Goal: Transaction & Acquisition: Purchase product/service

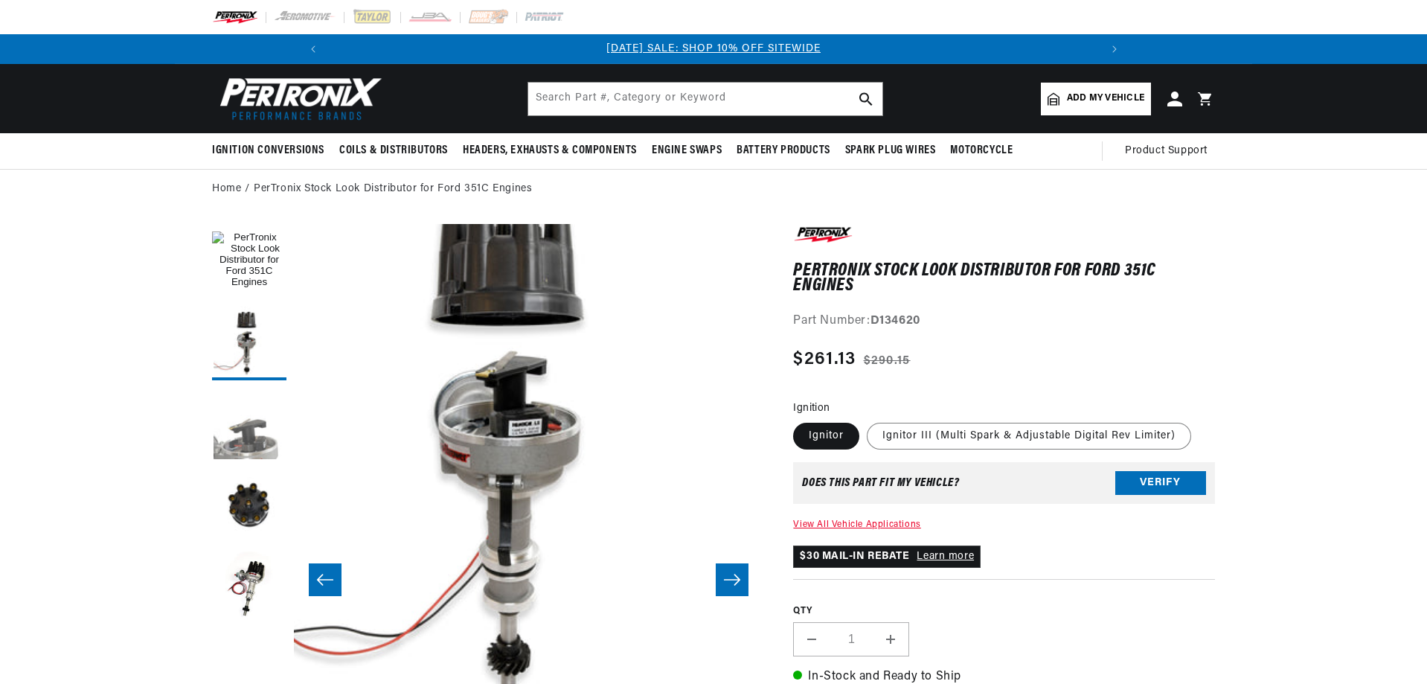
click at [261, 426] on button "Load image 3 in gallery view" at bounding box center [249, 425] width 74 height 74
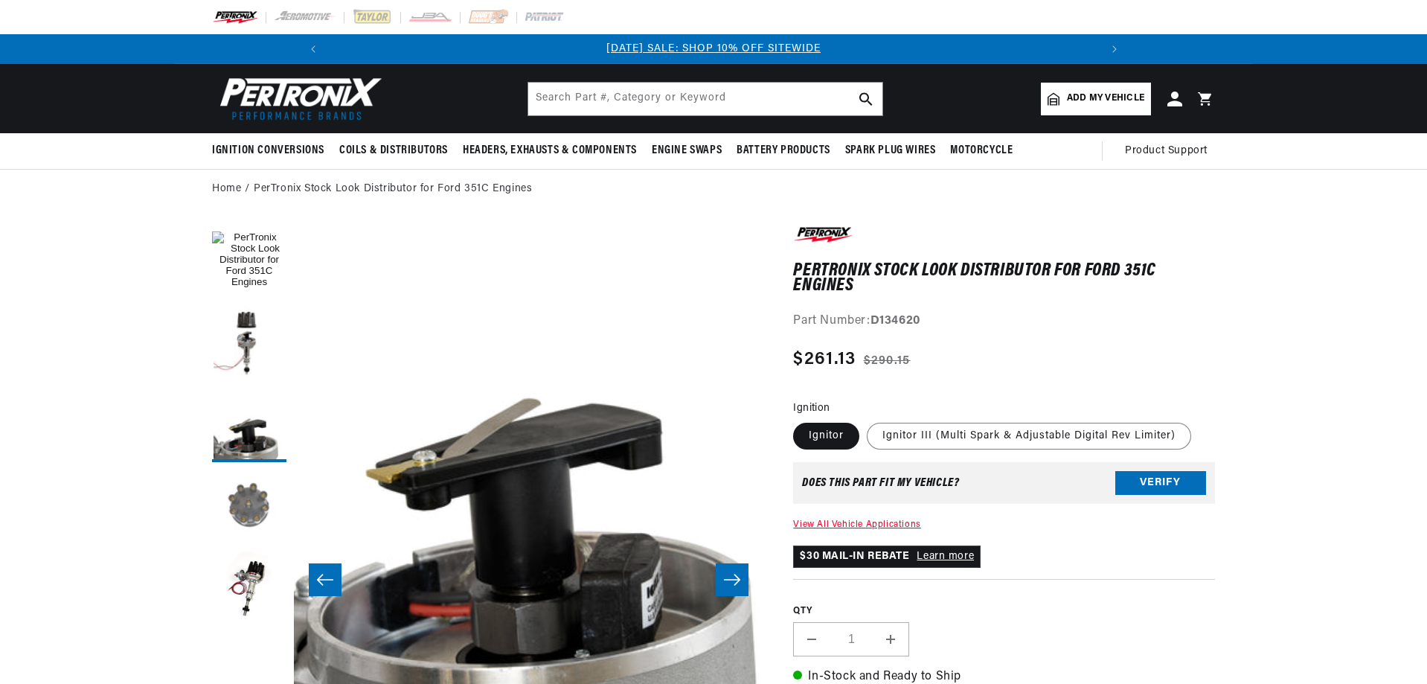
click at [261, 490] on button "Load image 4 in gallery view" at bounding box center [249, 506] width 74 height 74
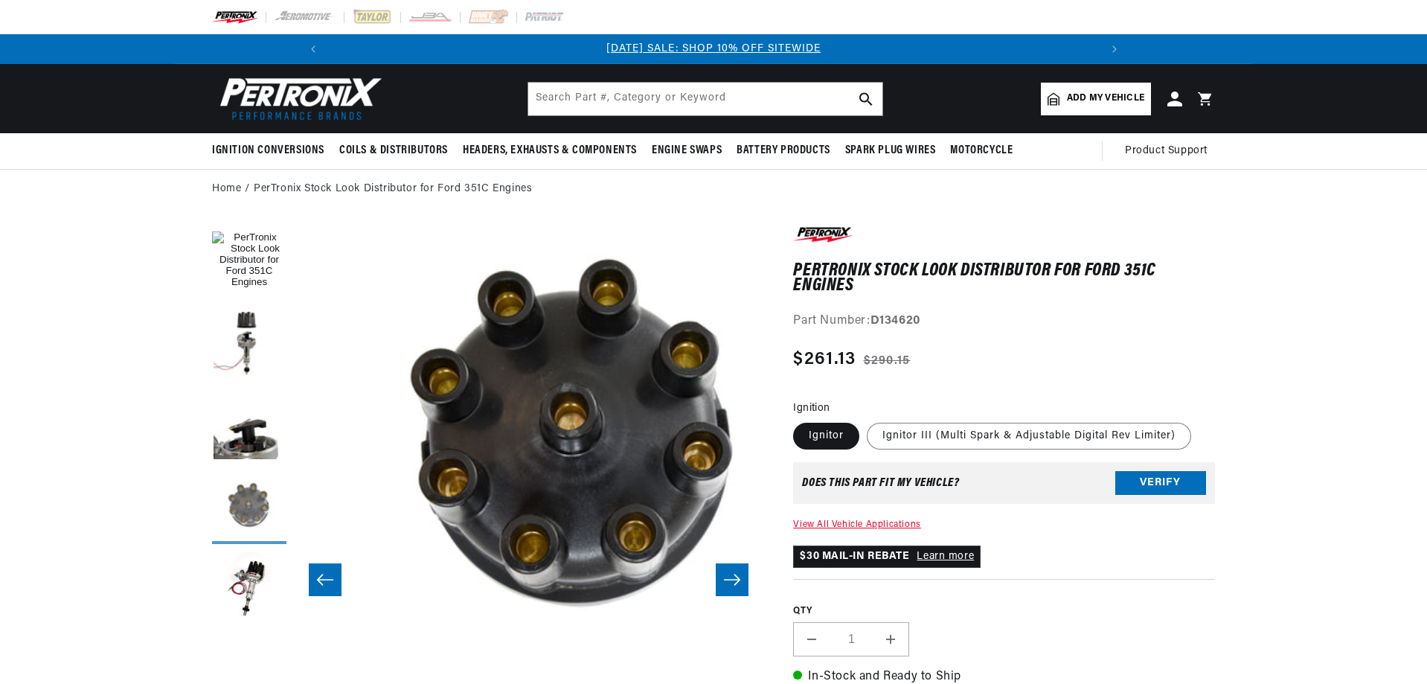
scroll to position [0, 1409]
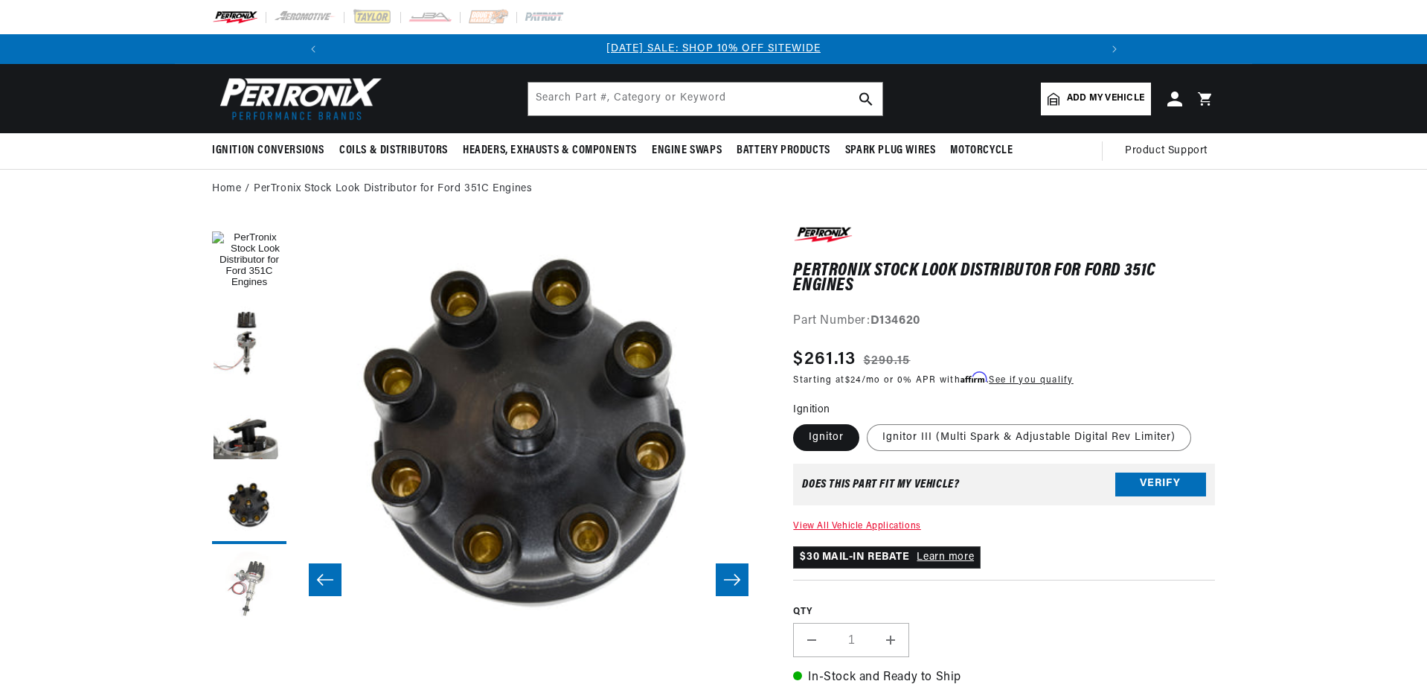
click at [247, 602] on button "Load image 5 in gallery view" at bounding box center [249, 588] width 74 height 74
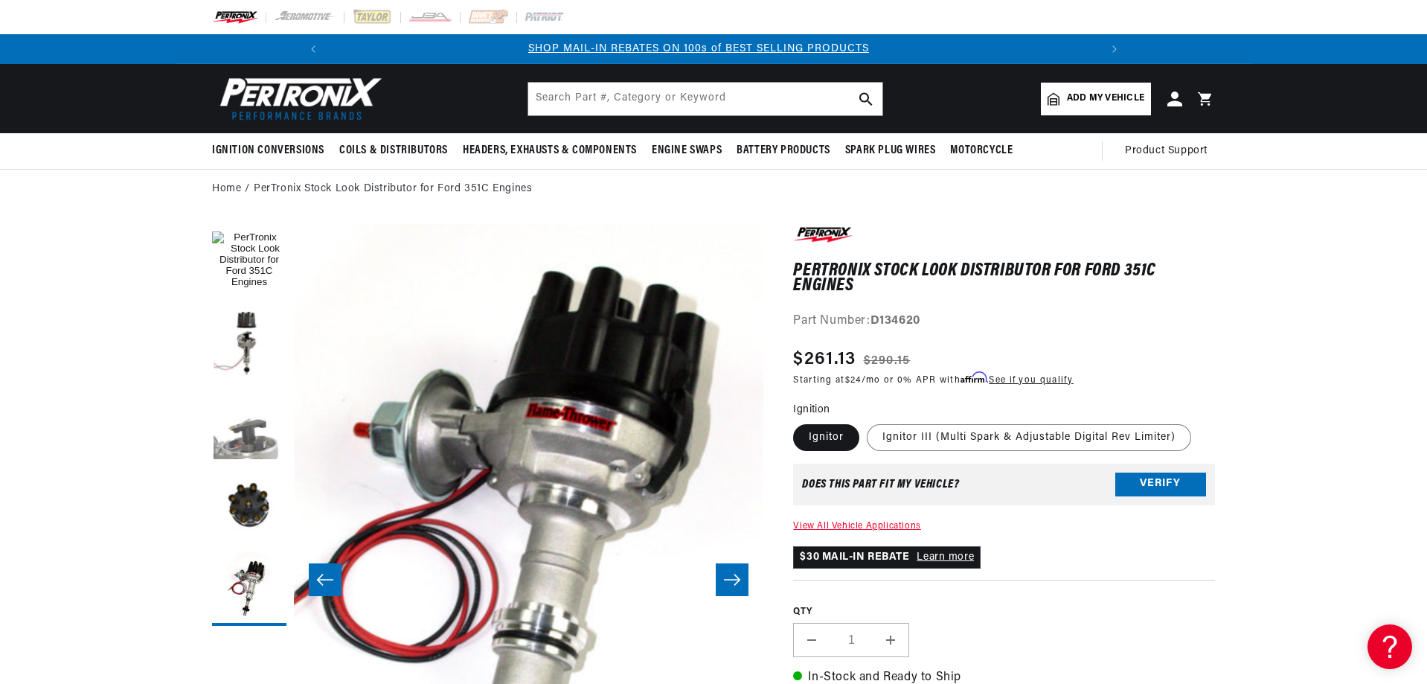
scroll to position [0, 795]
click at [258, 258] on button "Load image 1 in gallery view" at bounding box center [249, 261] width 74 height 74
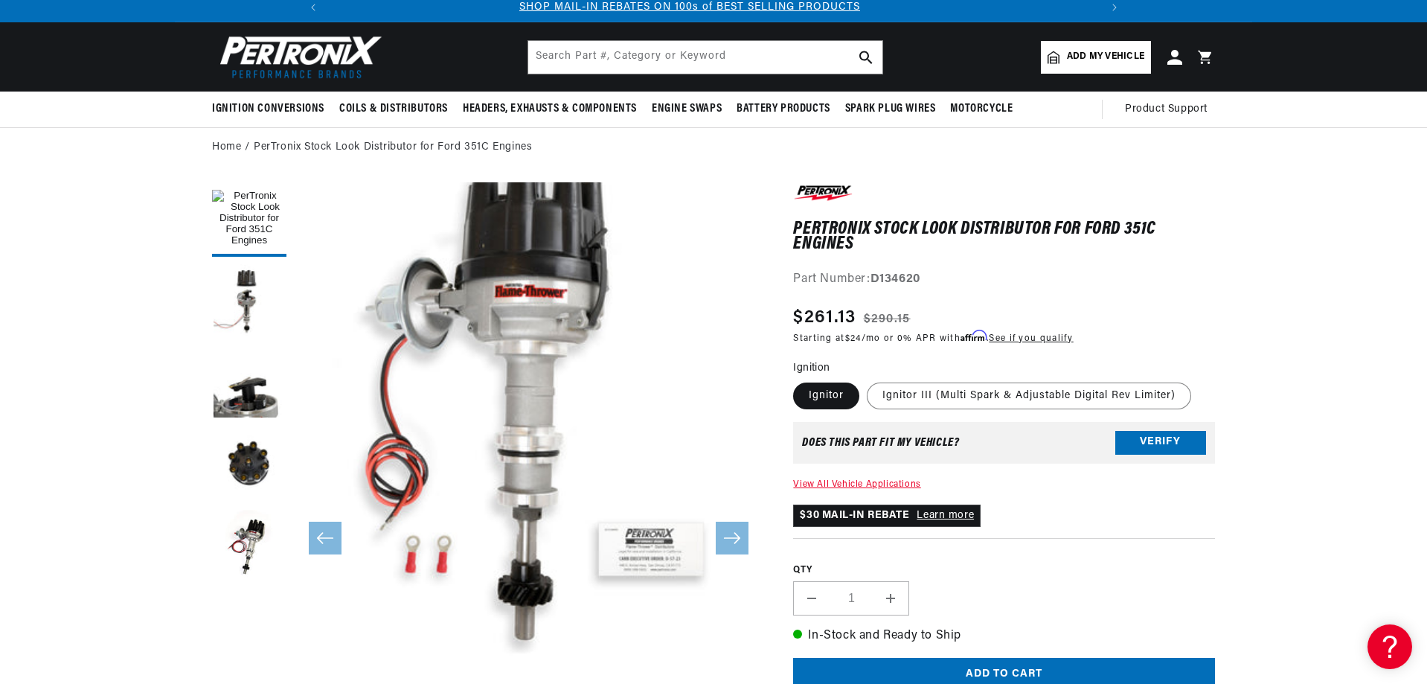
scroll to position [74, 0]
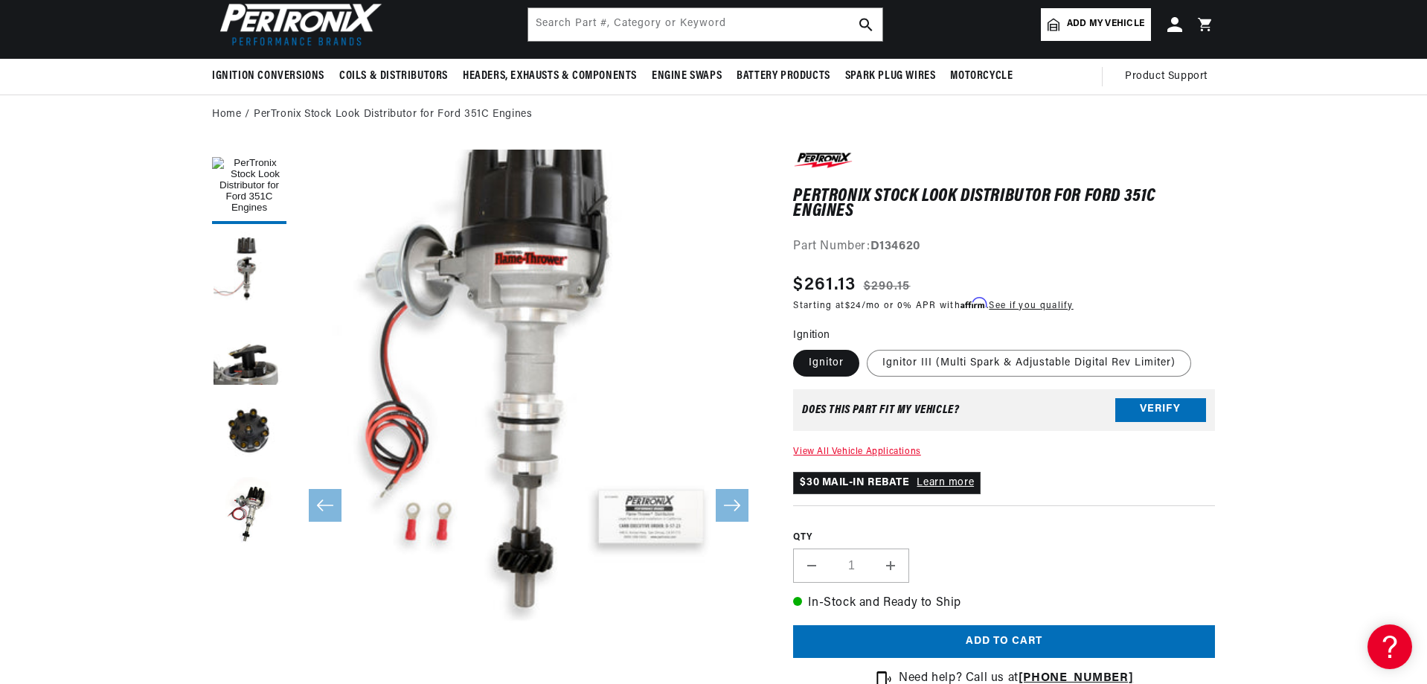
click at [1182, 423] on div "Does This part fit My vehicle? Verify" at bounding box center [1004, 410] width 422 height 42
click at [1159, 406] on button "Verify" at bounding box center [1160, 410] width 91 height 24
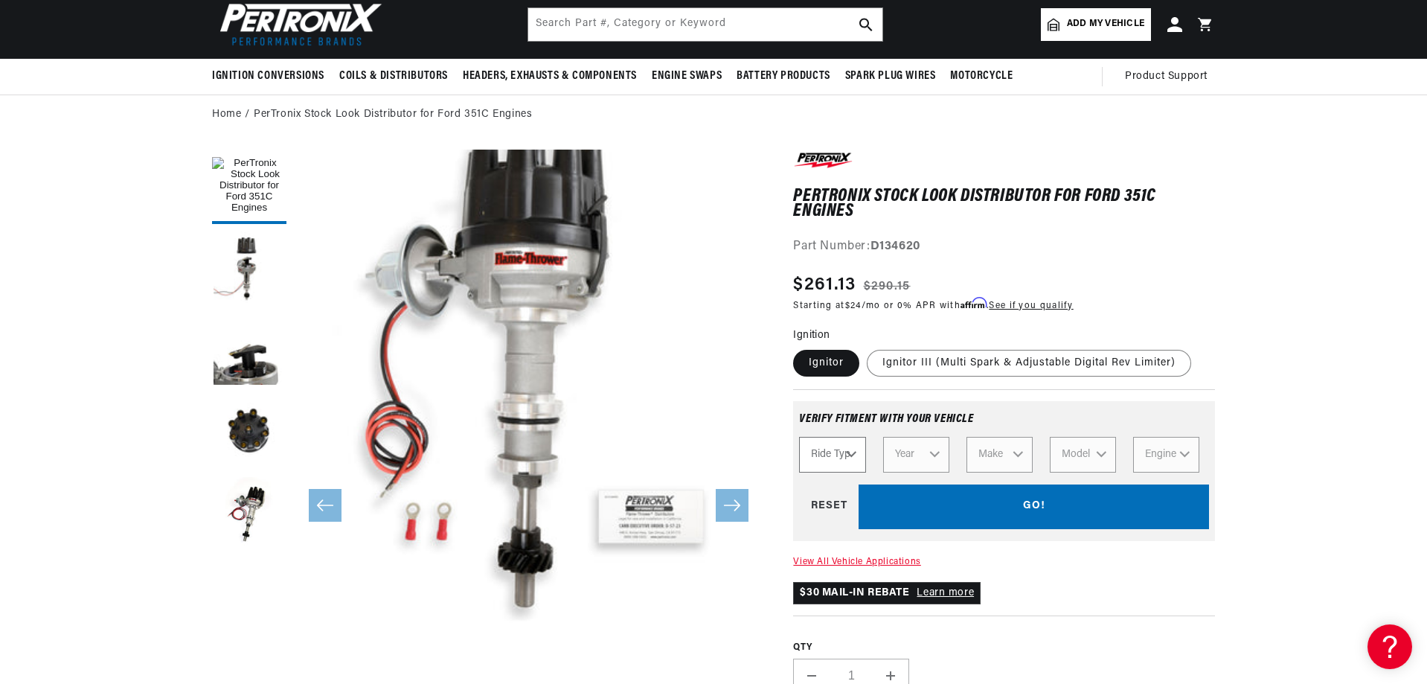
click at [839, 465] on select "Ride Type Automotive Agricultural Industrial Marine Motorcycle" at bounding box center [832, 455] width 66 height 36
select select "Automotive"
click at [799, 437] on select "Ride Type Automotive Agricultural Industrial Marine Motorcycle" at bounding box center [832, 455] width 66 height 36
select select "Automotive"
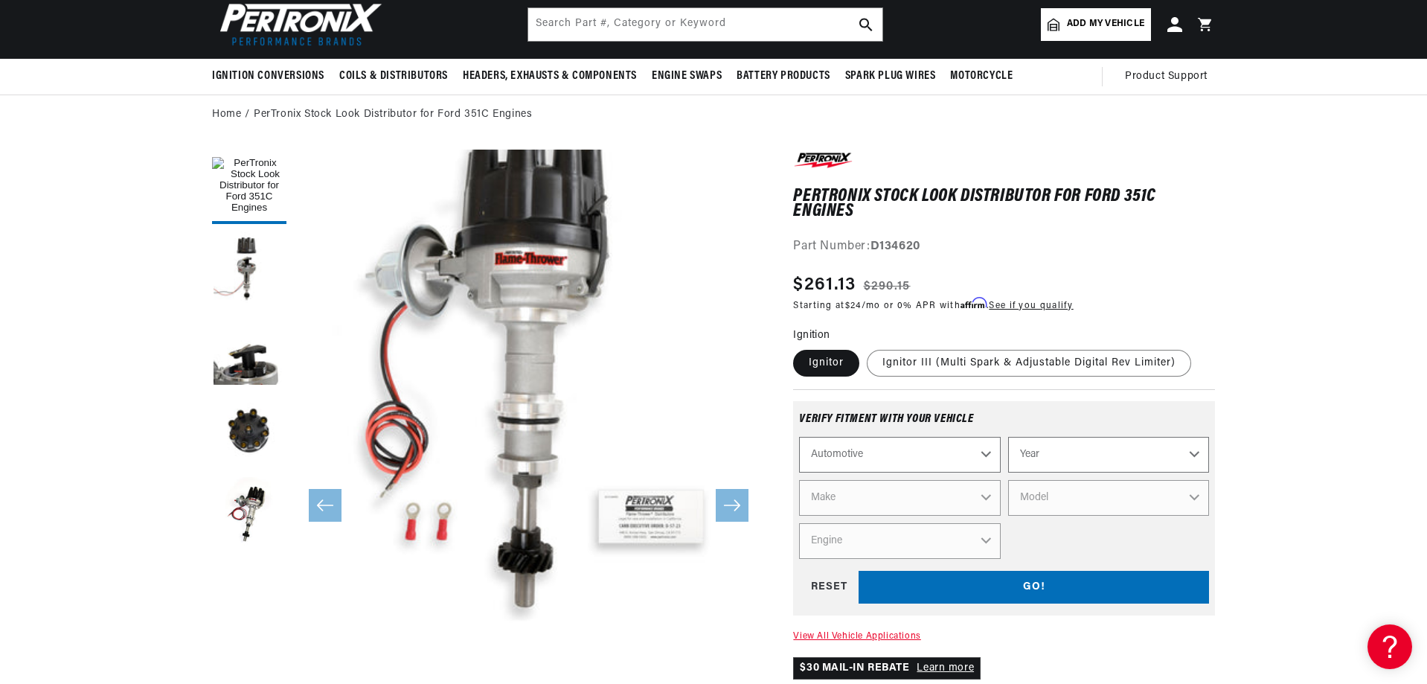
scroll to position [0, 1591]
click at [1025, 453] on select "Year [DATE] 2021 2020 2019 2018 2017 2016 2015 2014 2013 2012 2011 2010 2009 20…" at bounding box center [1108, 455] width 201 height 36
select select "1973"
click at [1008, 437] on select "Year [DATE] 2021 2020 2019 2018 2017 2016 2015 2014 2013 2012 2011 2010 2009 20…" at bounding box center [1108, 455] width 201 height 36
select select "1973"
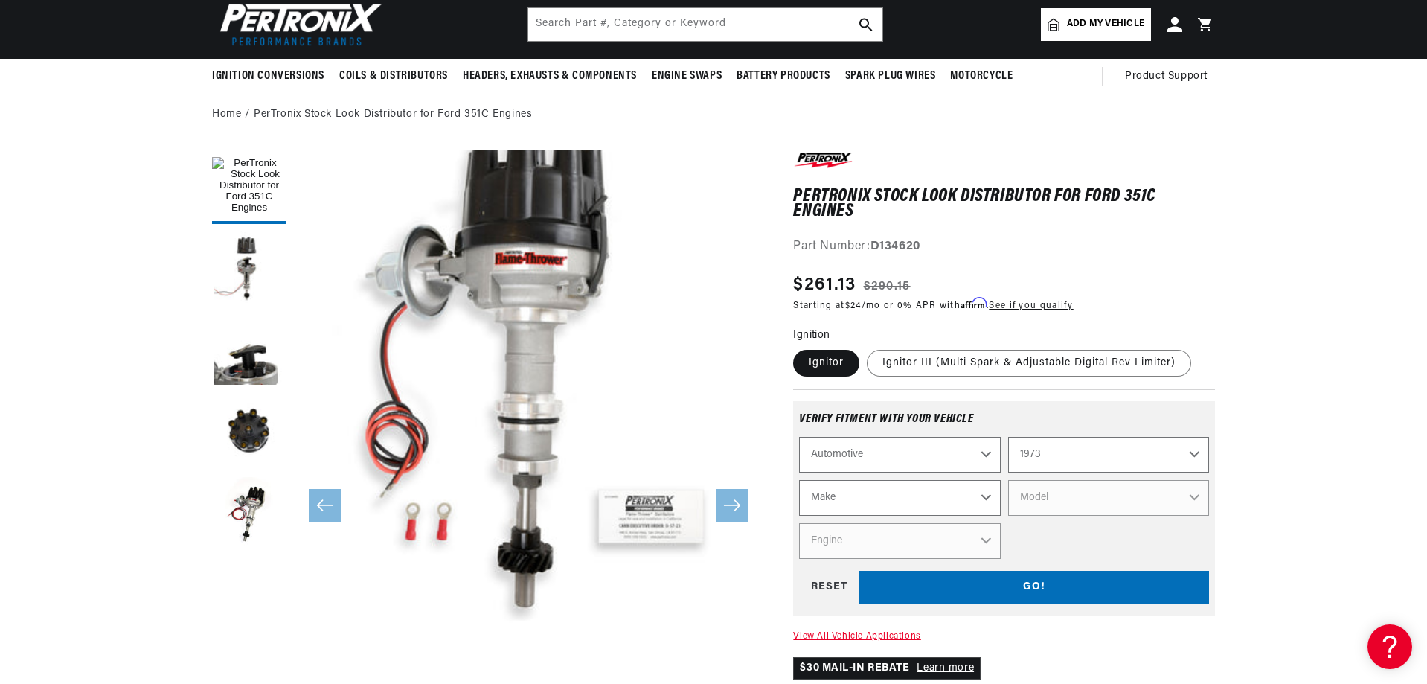
click at [902, 504] on select "Make Alfa Romeo American Motors Aston [PERSON_NAME] Audi [GEOGRAPHIC_DATA] Avan…" at bounding box center [899, 498] width 201 height 36
select select "Ford"
click at [799, 480] on select "Make Alfa Romeo American Motors Aston [PERSON_NAME] Audi [GEOGRAPHIC_DATA] Avan…" at bounding box center [899, 498] width 201 height 36
select select "Ford"
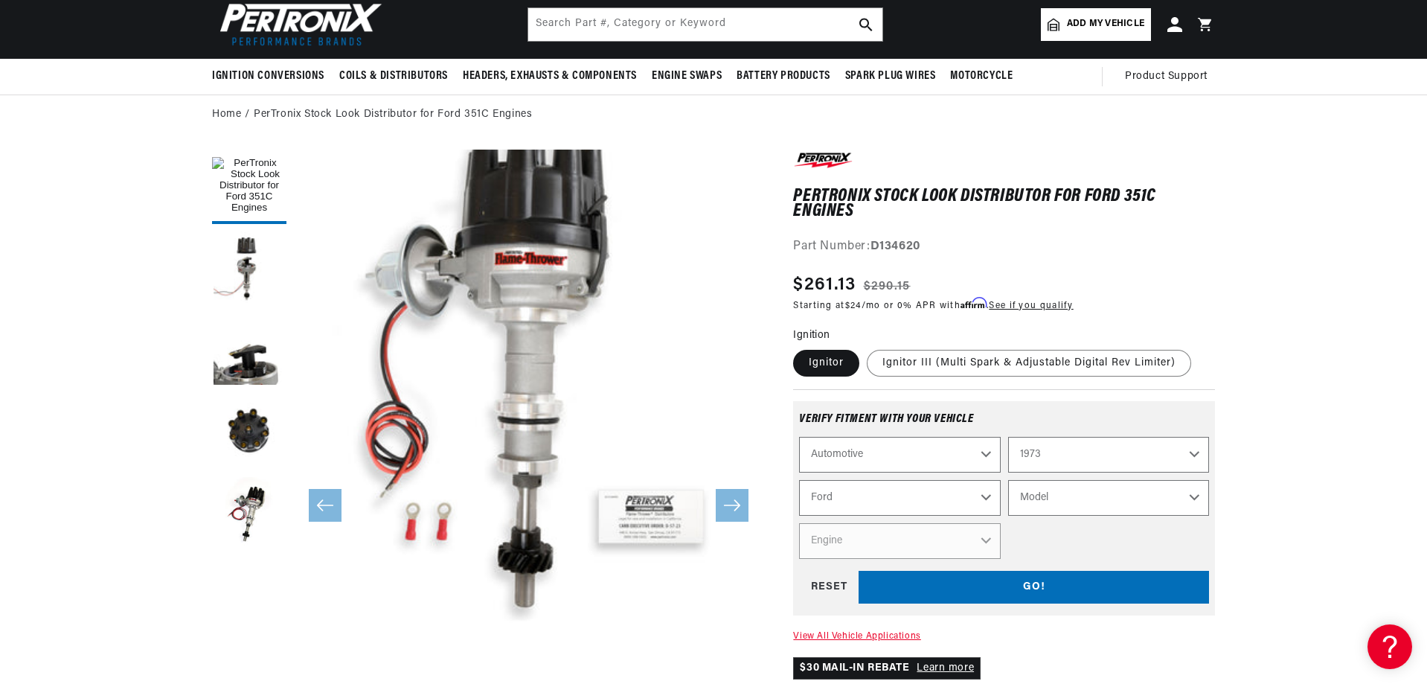
click at [1091, 500] on select "Model Bronco Country Sedan Country Squire Courier Custom 500 E-100 Econoline E-…" at bounding box center [1108, 498] width 201 height 36
select select "Mustang"
click at [1008, 480] on select "Model Bronco Country Sedan Country Squire Courier Custom 500 E-100 Econoline E-…" at bounding box center [1108, 498] width 201 height 36
select select "Mustang"
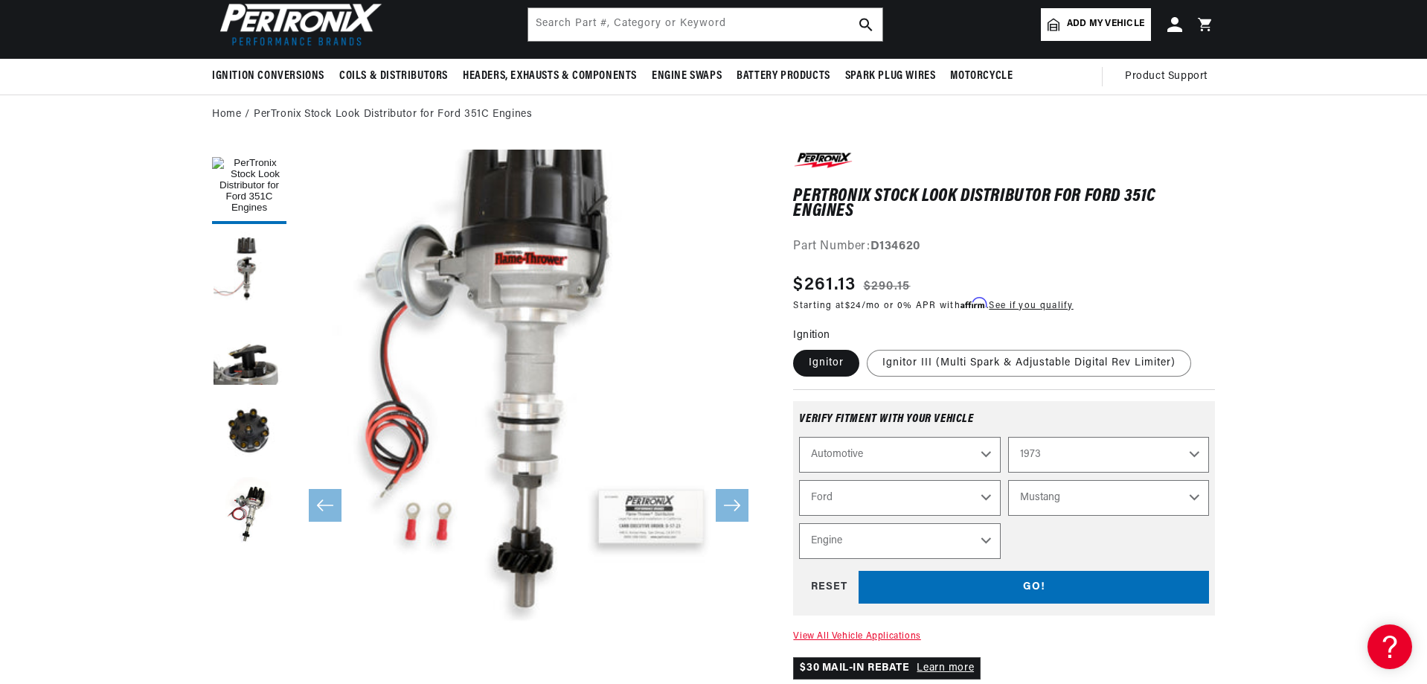
click at [955, 547] on select "Engine 200cid / 3.3L 250cid / 4.1L 289cid / 4.7L 302cid / 5.0L 351cid / 5.8L 35…" at bounding box center [899, 541] width 201 height 36
select select "351cid-5.8L"
click at [799, 523] on select "Engine 200cid / 3.3L 250cid / 4.1L 289cid / 4.7L 302cid / 5.0L 351cid / 5.8L 35…" at bounding box center [899, 541] width 201 height 36
select select "Engine"
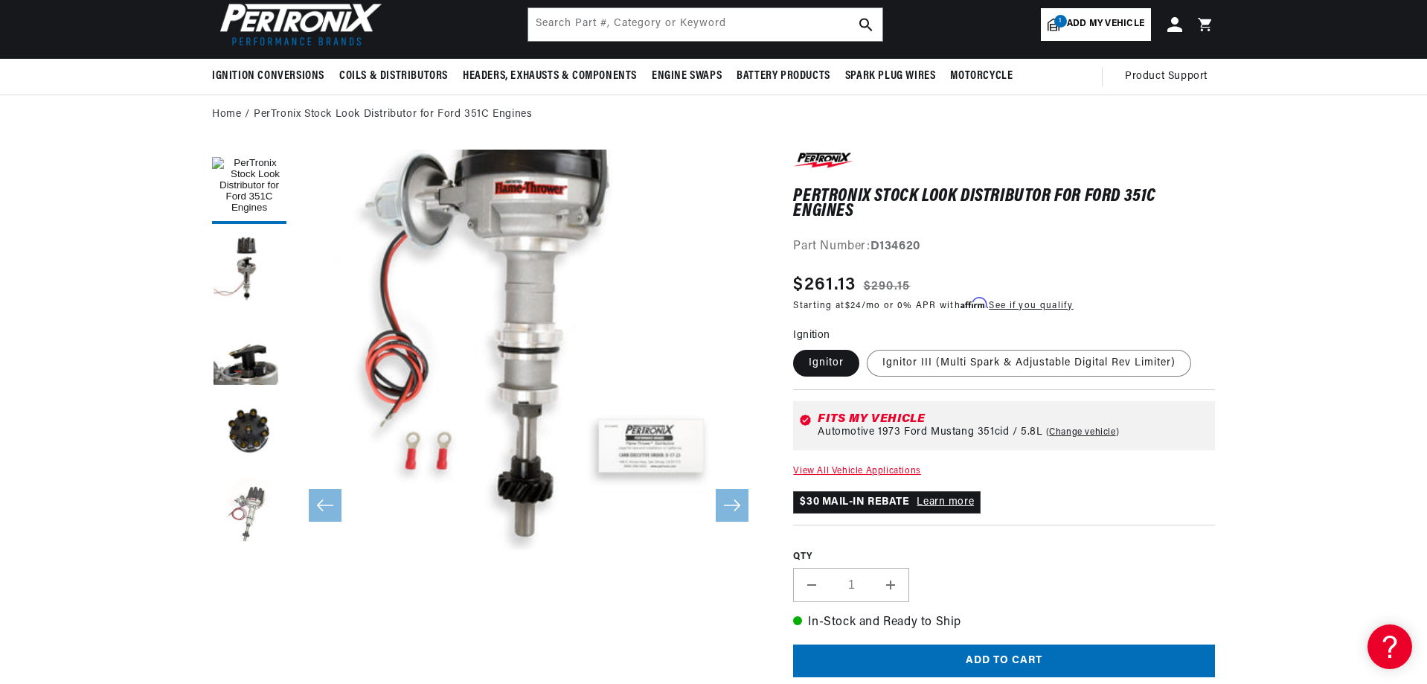
scroll to position [0, 46]
click at [254, 498] on button "Load image 5 in gallery view" at bounding box center [249, 514] width 74 height 74
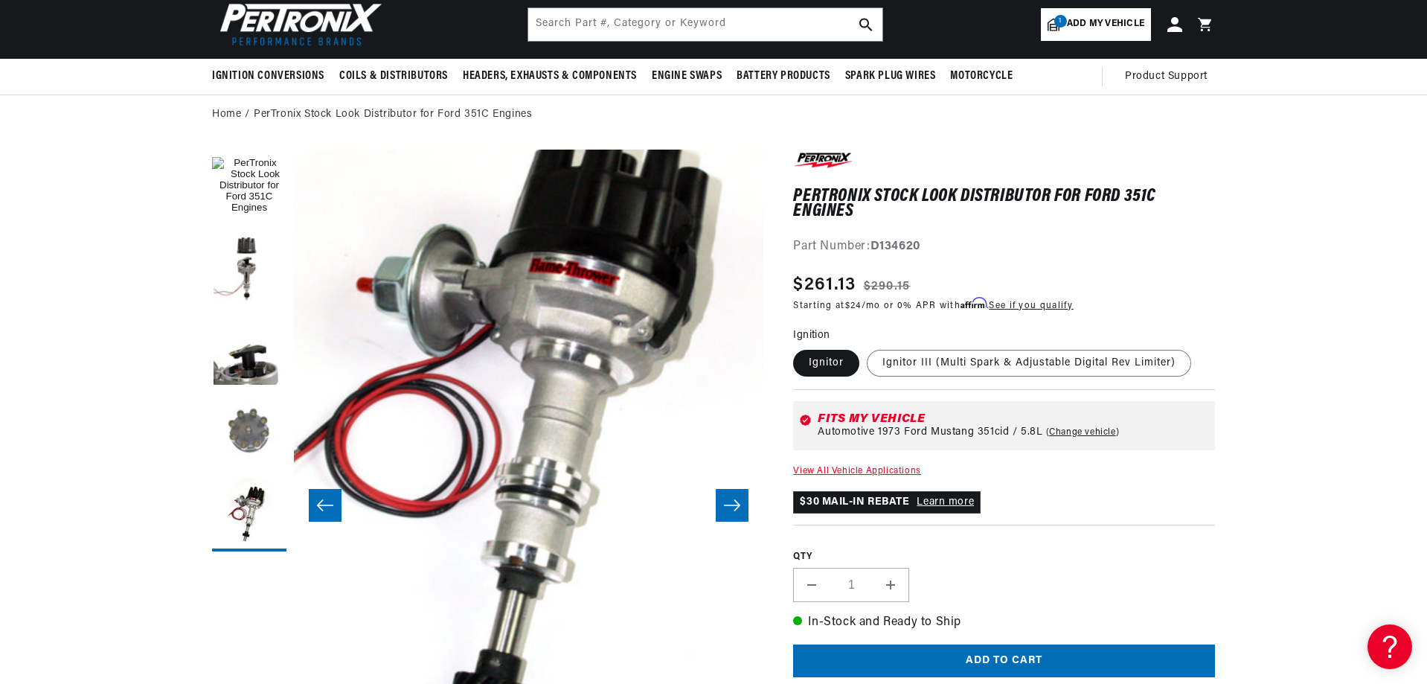
scroll to position [71, 1879]
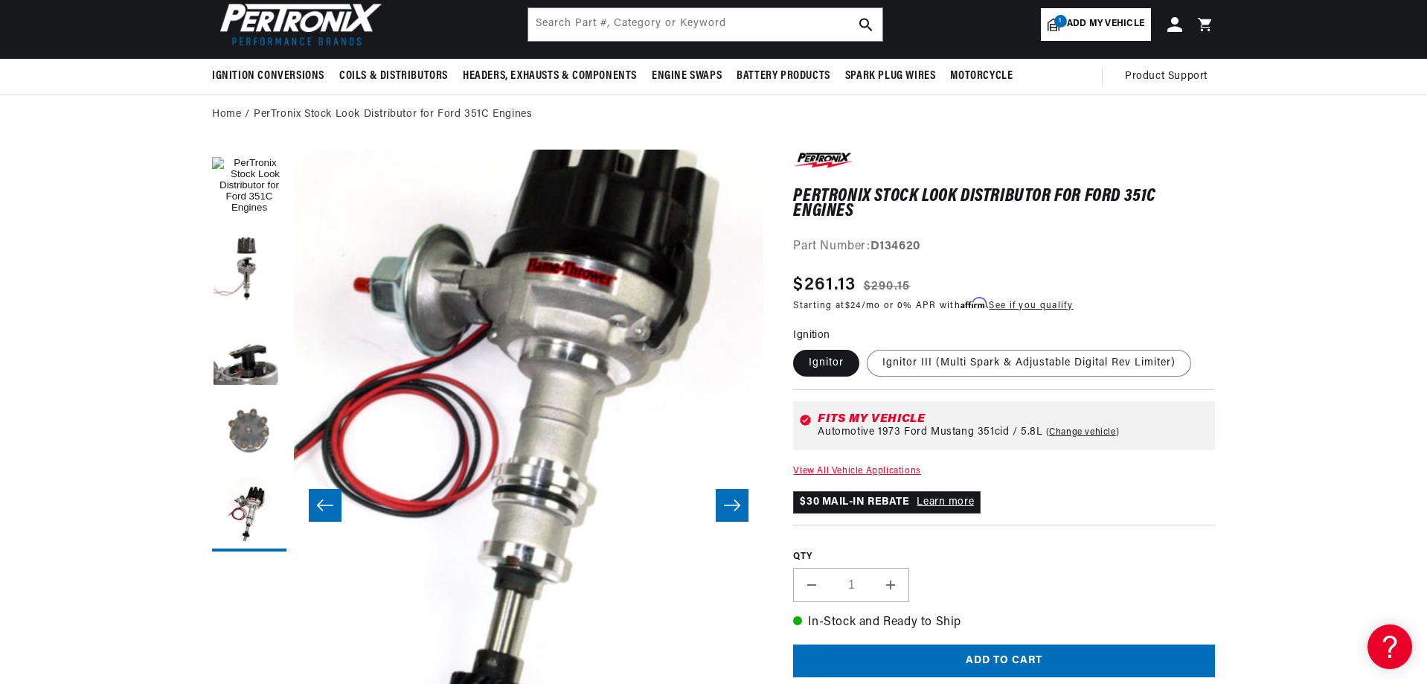
click at [250, 431] on button "Load image 4 in gallery view" at bounding box center [249, 432] width 74 height 74
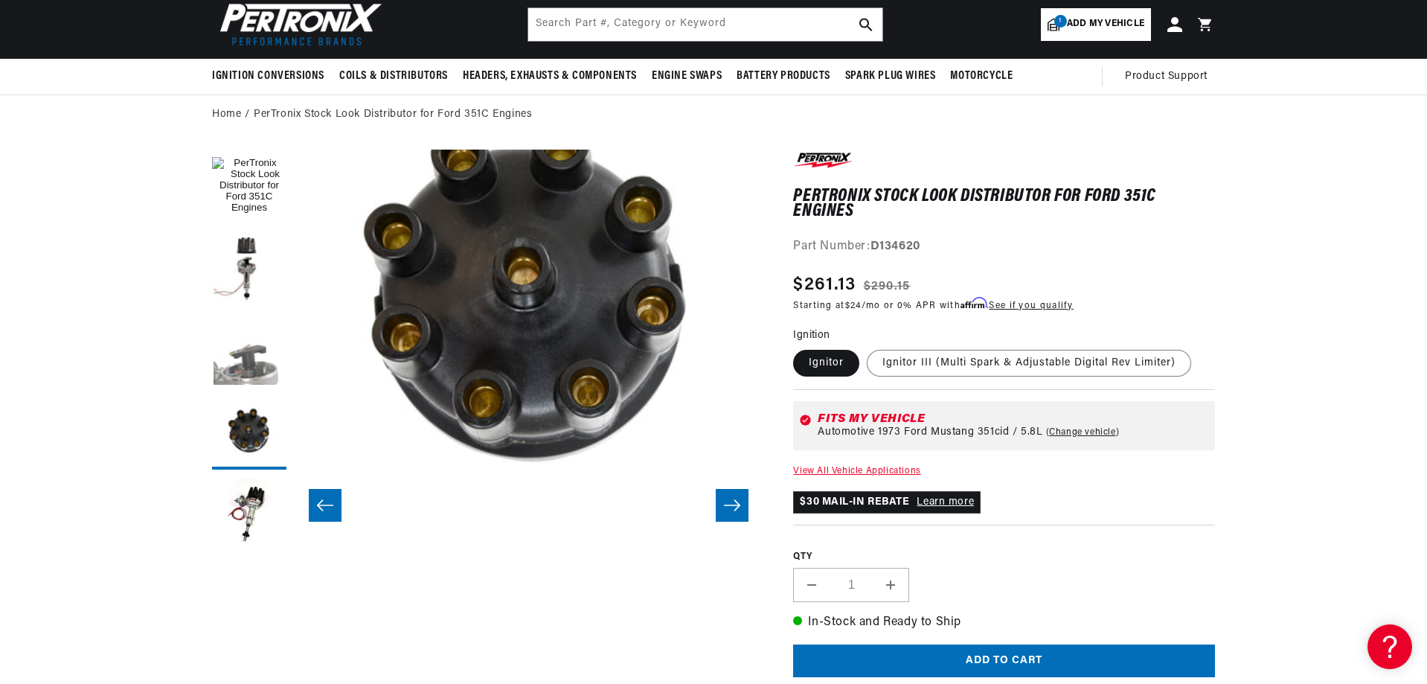
click at [248, 382] on button "Load image 3 in gallery view" at bounding box center [249, 350] width 74 height 74
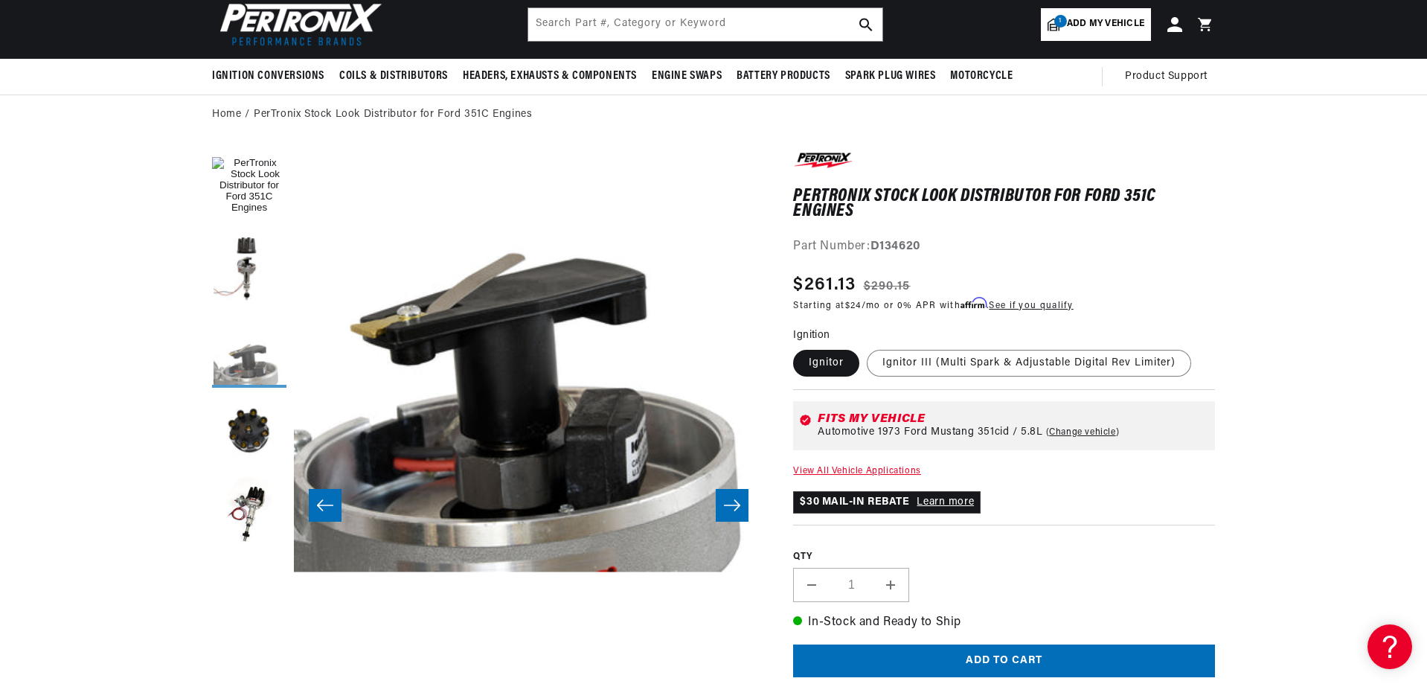
scroll to position [71, 940]
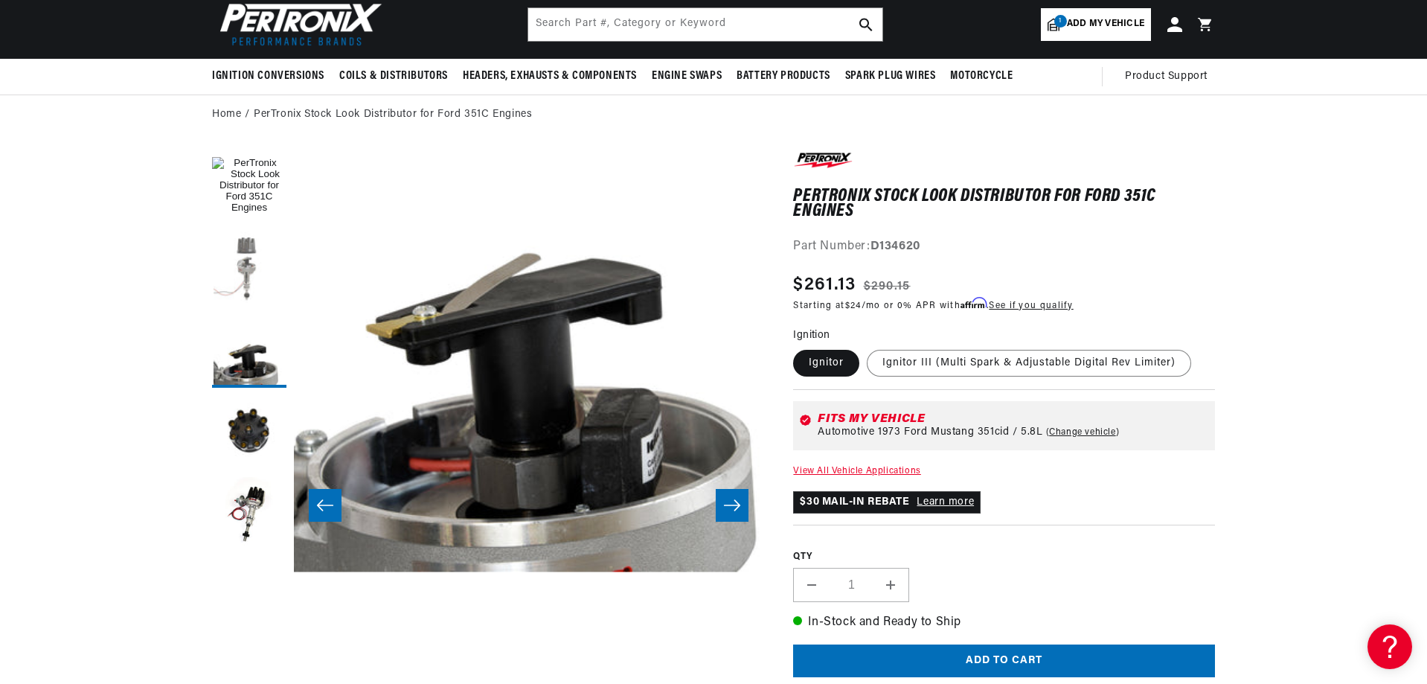
click at [249, 277] on button "Load image 2 in gallery view" at bounding box center [249, 268] width 74 height 74
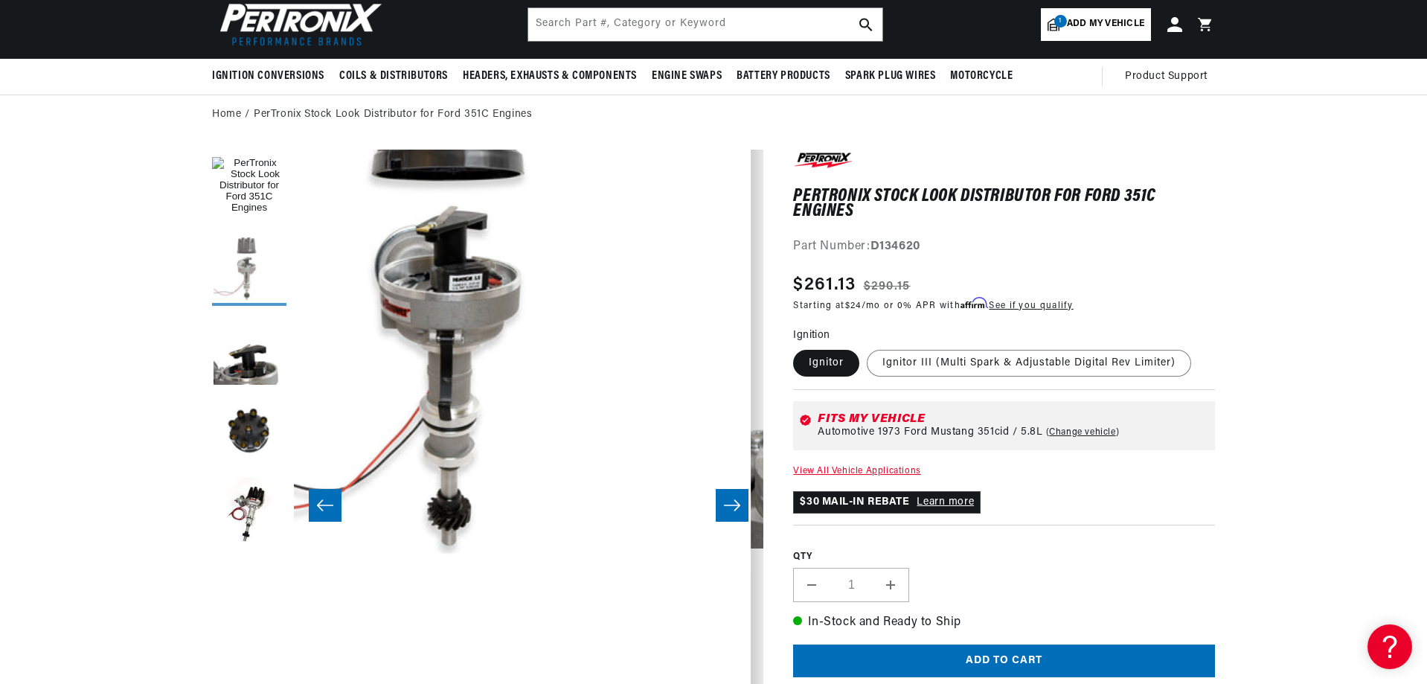
scroll to position [71, 469]
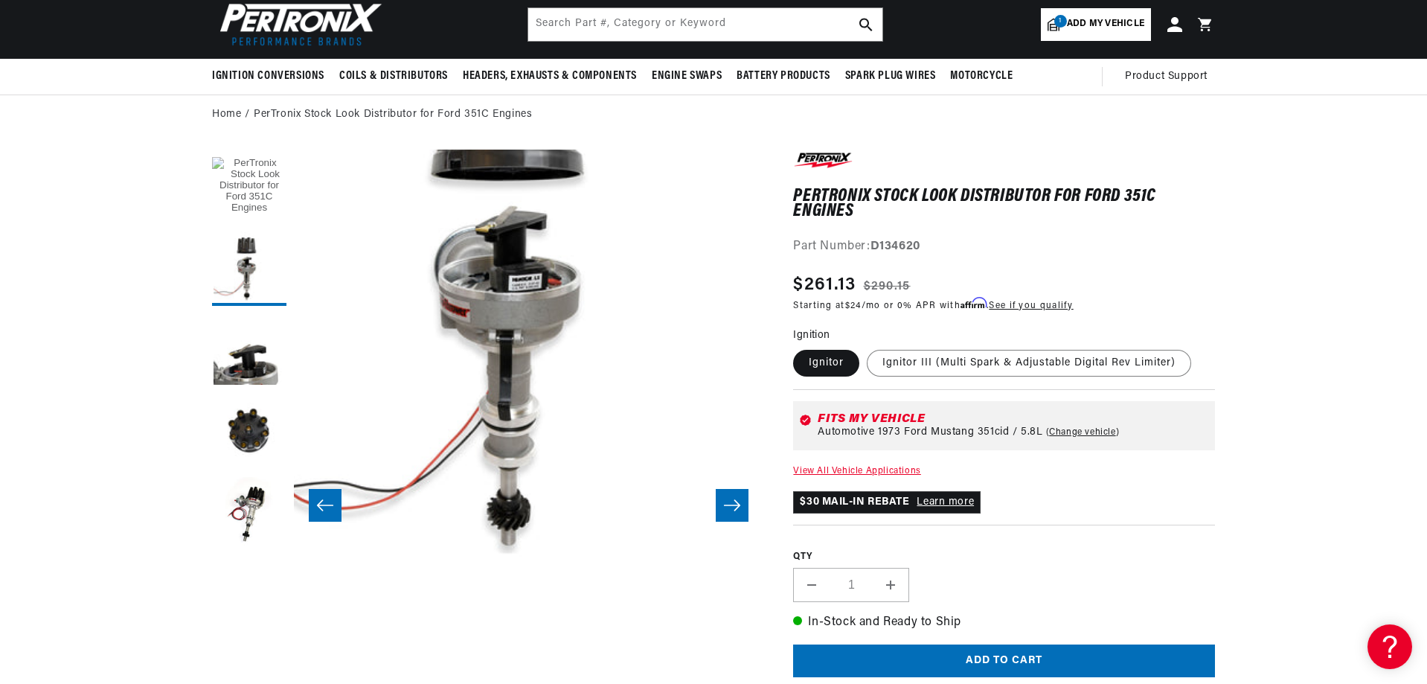
click at [251, 199] on button "Load image 1 in gallery view" at bounding box center [249, 187] width 74 height 74
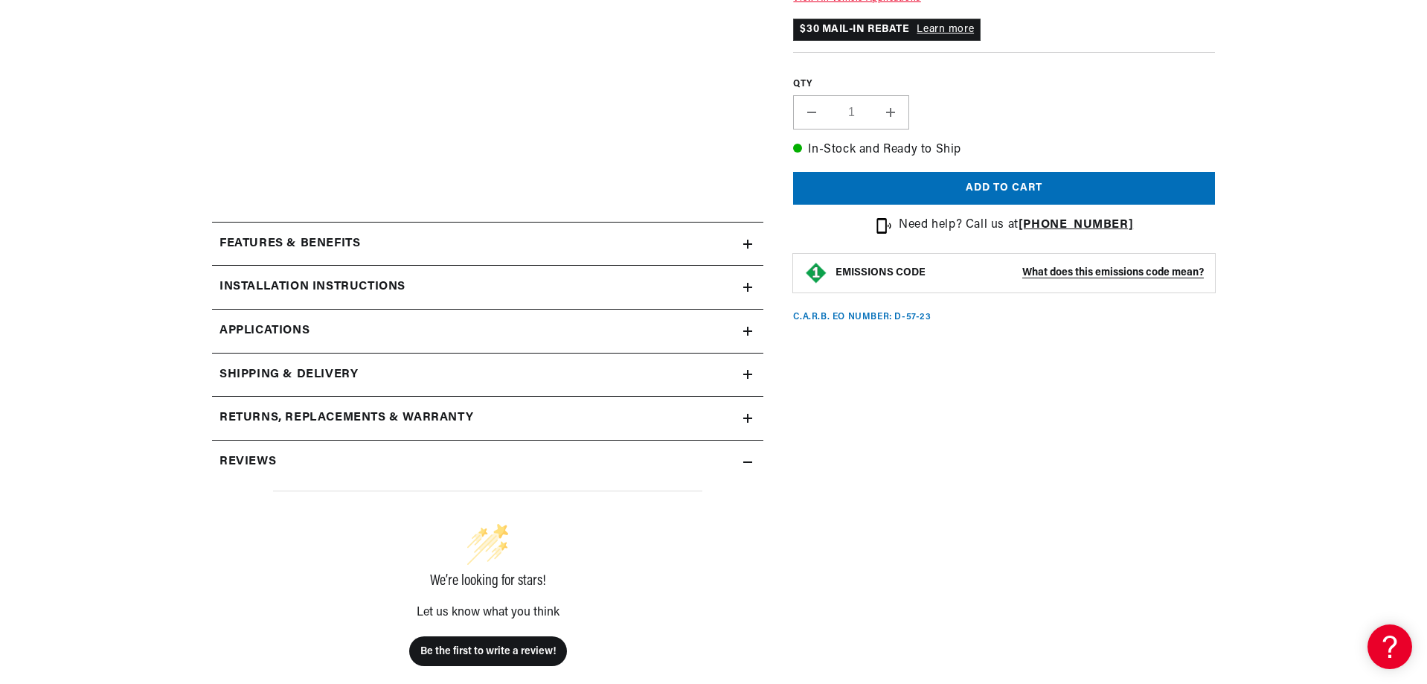
scroll to position [0, 1591]
click at [536, 295] on div "Installation instructions" at bounding box center [477, 287] width 531 height 19
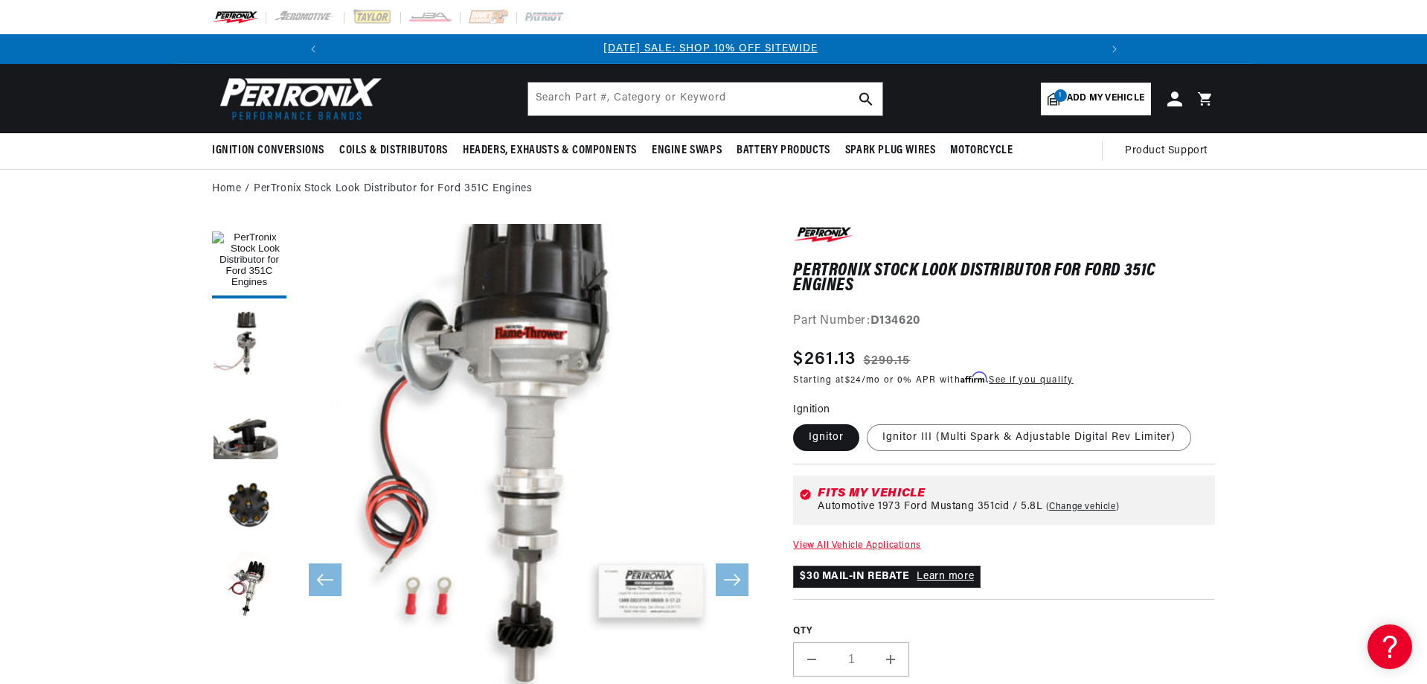
scroll to position [0, 0]
click at [222, 348] on button "Load image 2 in gallery view" at bounding box center [249, 343] width 74 height 74
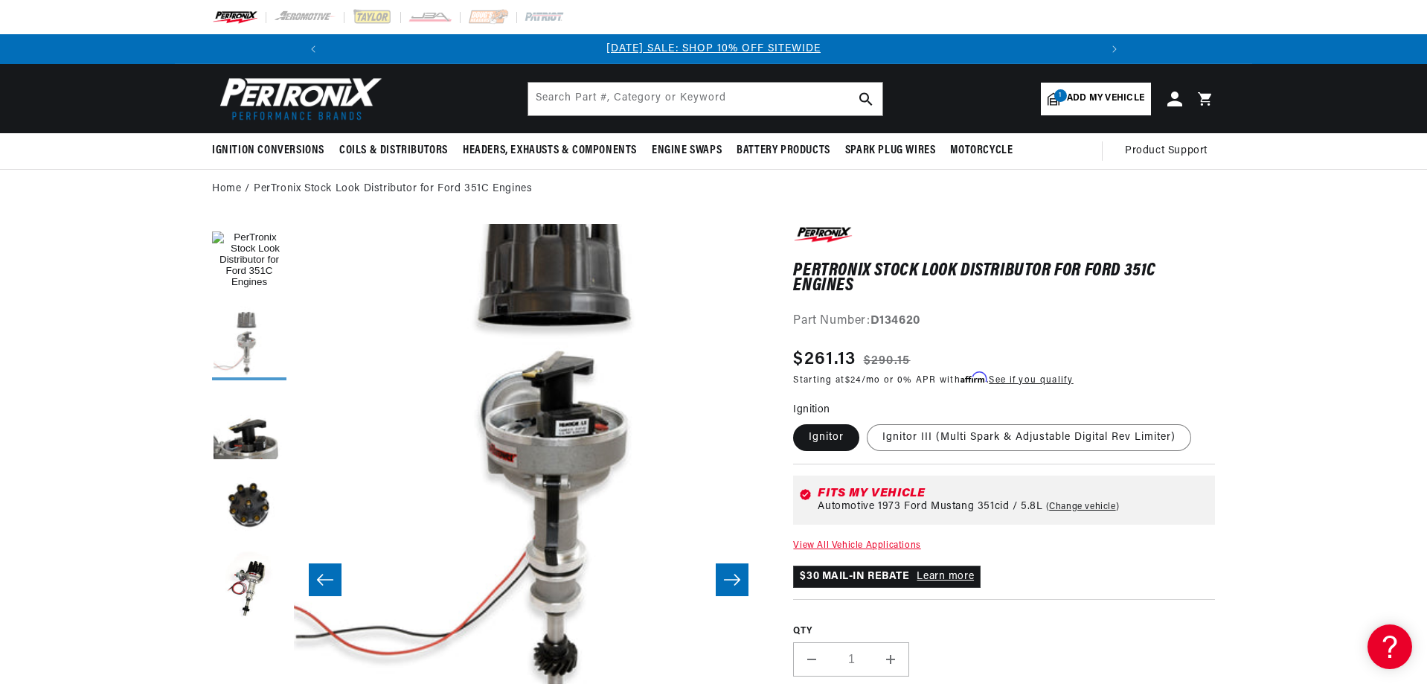
scroll to position [0, 469]
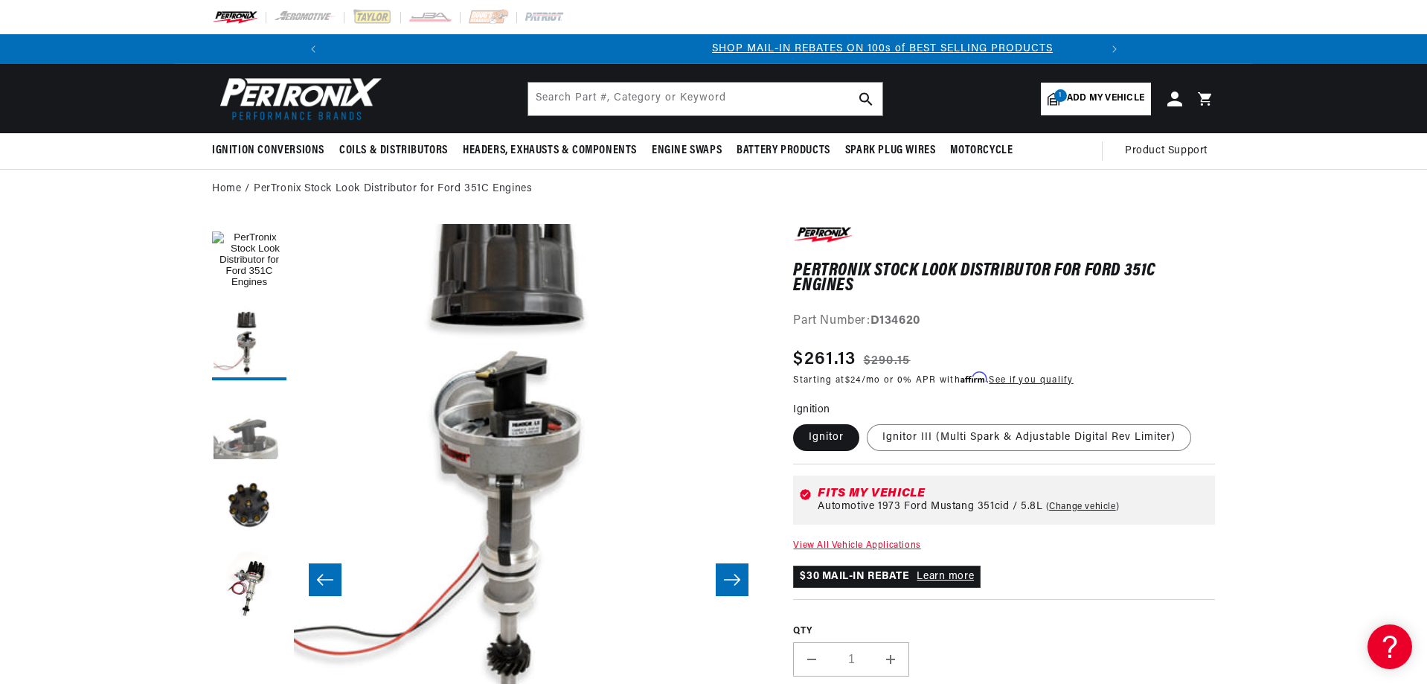
click at [240, 418] on button "Load image 3 in gallery view" at bounding box center [249, 425] width 74 height 74
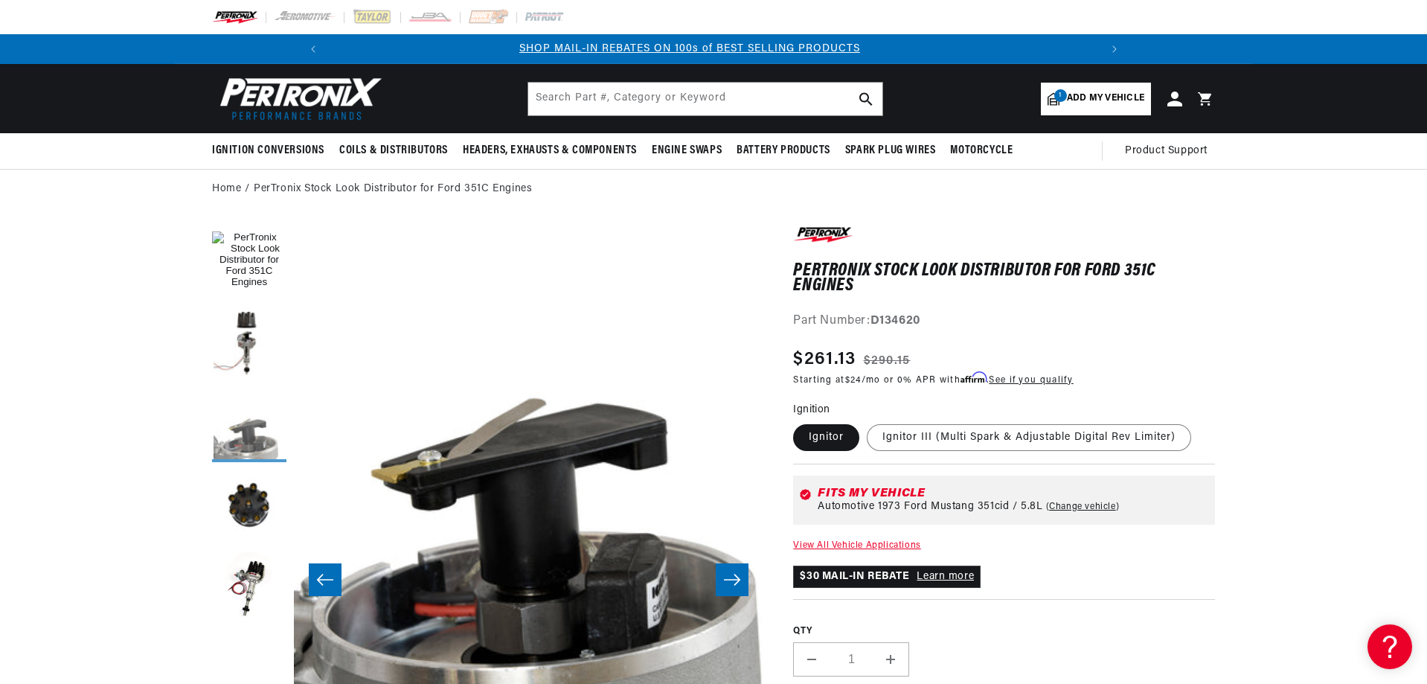
scroll to position [0, 940]
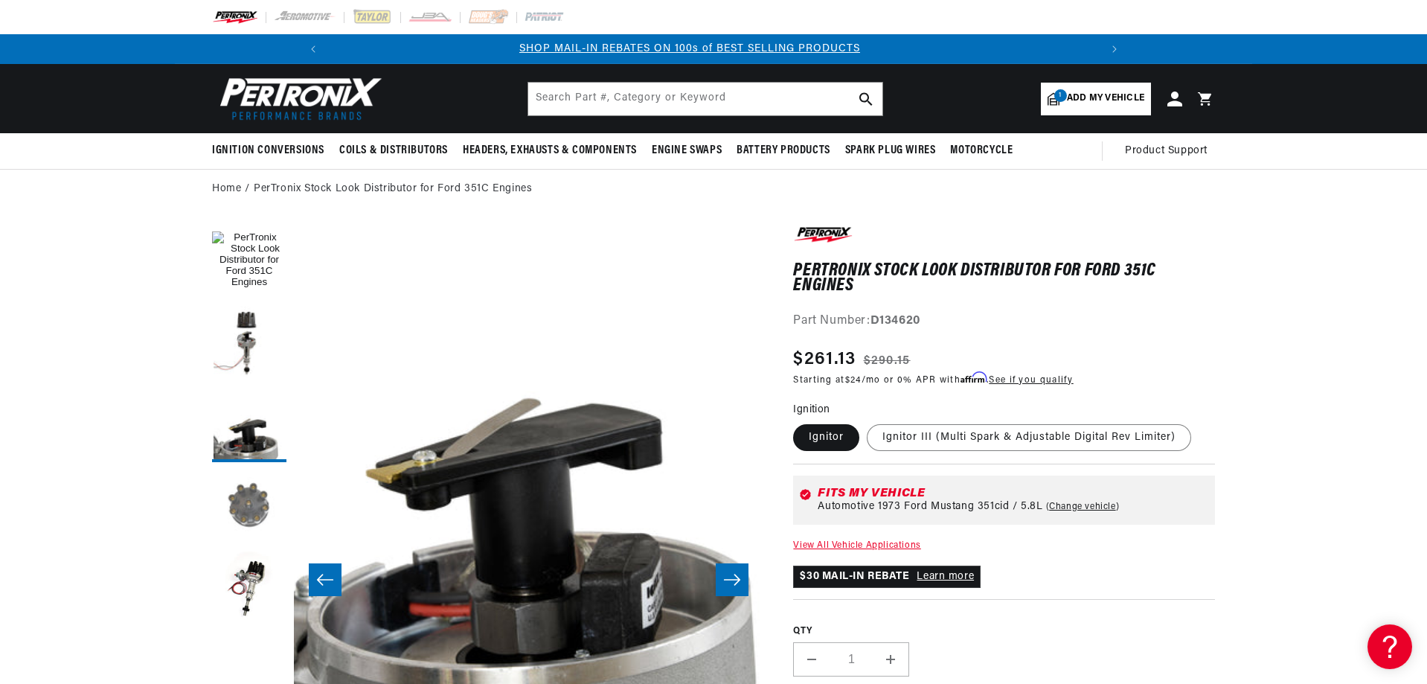
click at [241, 514] on button "Load image 4 in gallery view" at bounding box center [249, 506] width 74 height 74
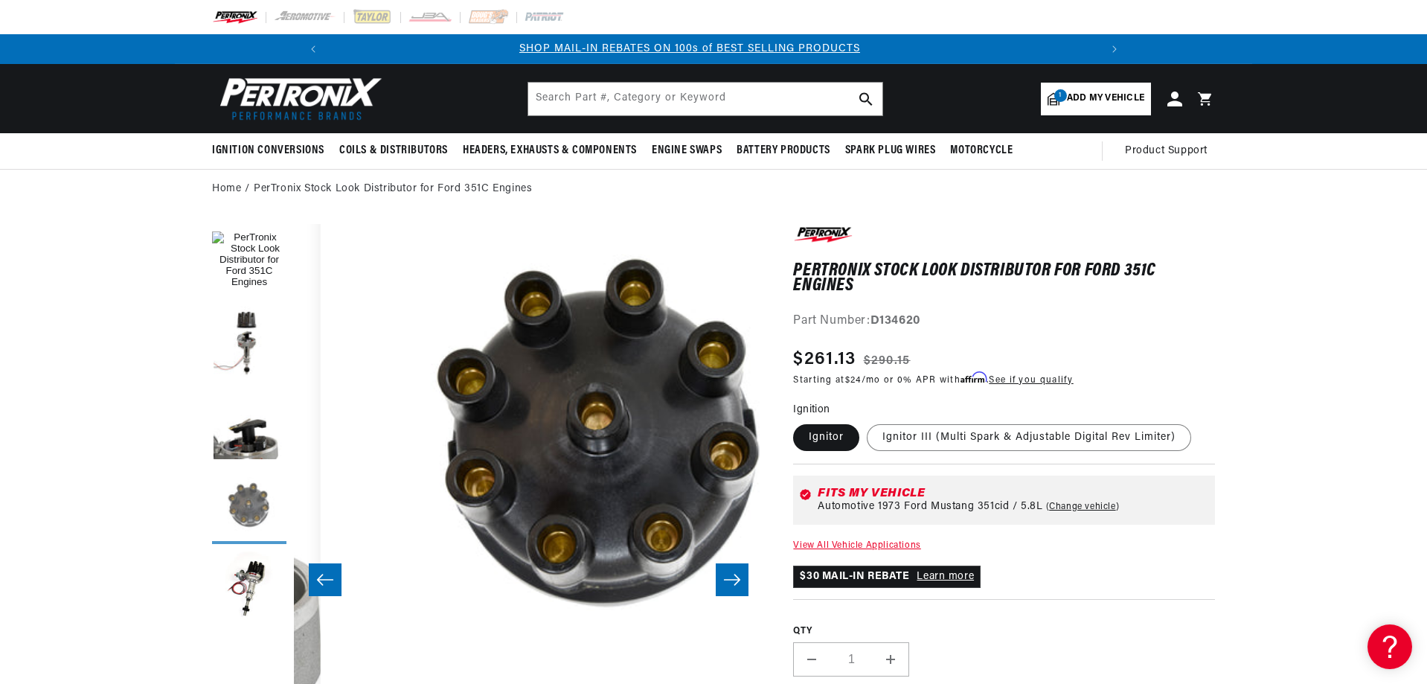
scroll to position [0, 1409]
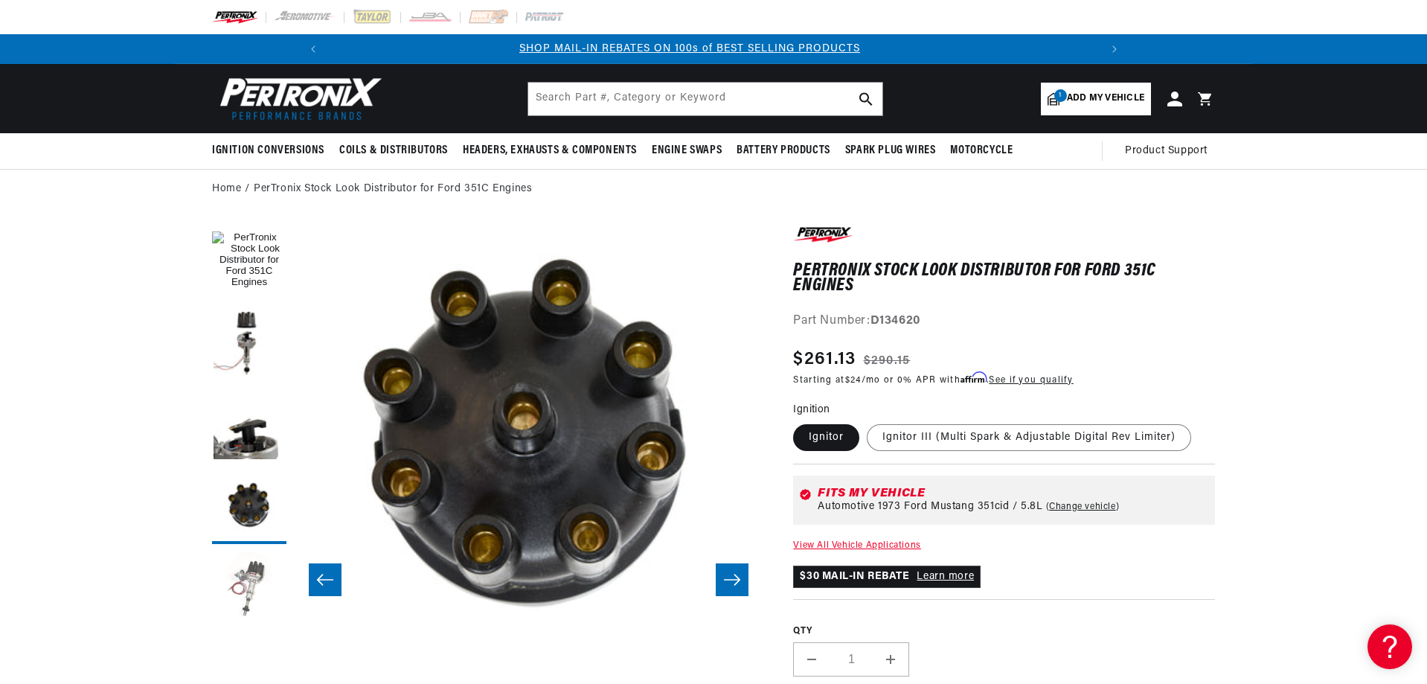
click at [262, 568] on button "Load image 5 in gallery view" at bounding box center [249, 588] width 74 height 74
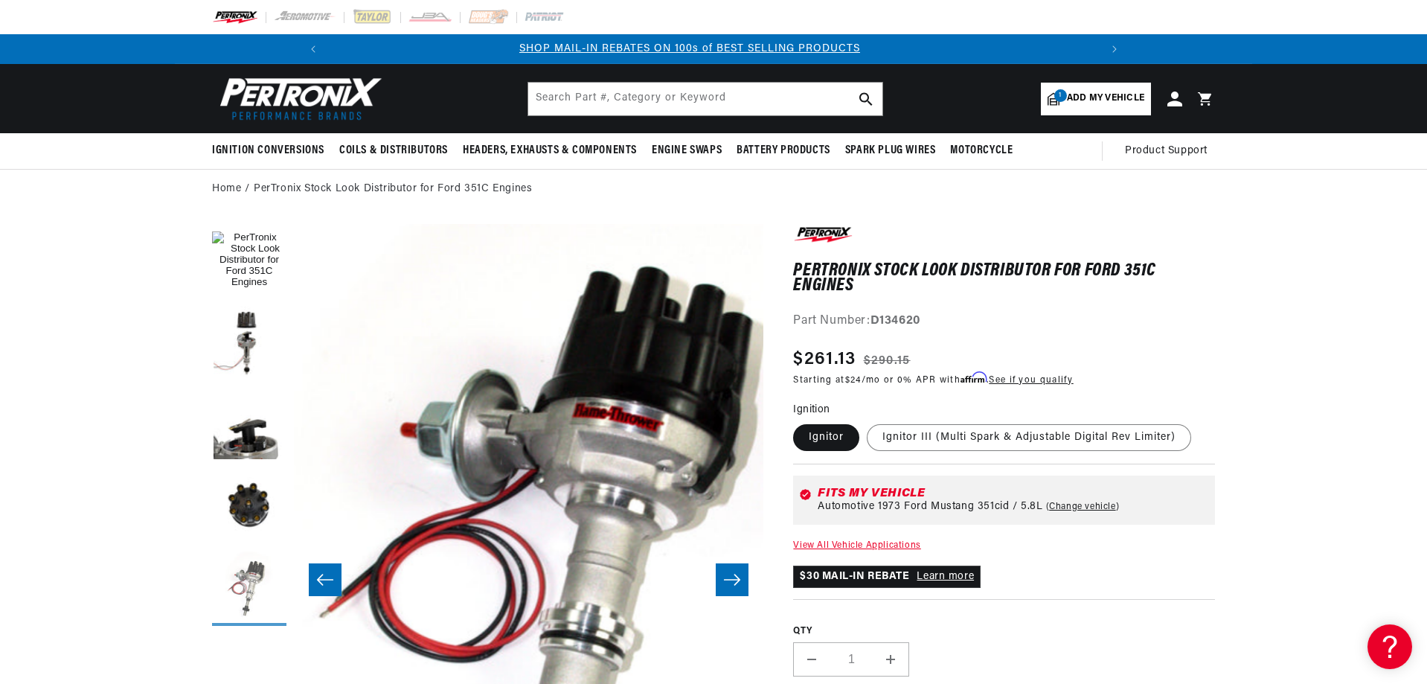
scroll to position [0, 1879]
